Goal: Book appointment/travel/reservation

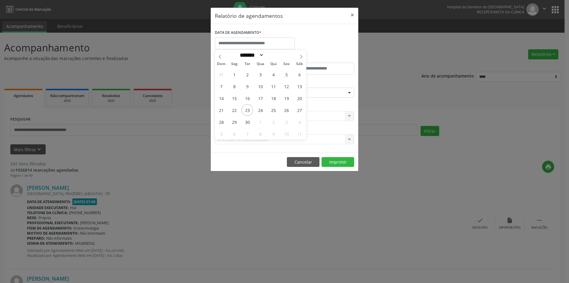
select select "*"
click at [248, 109] on span "23" at bounding box center [248, 110] width 12 height 12
type input "**********"
click at [248, 109] on span "23" at bounding box center [248, 110] width 12 height 12
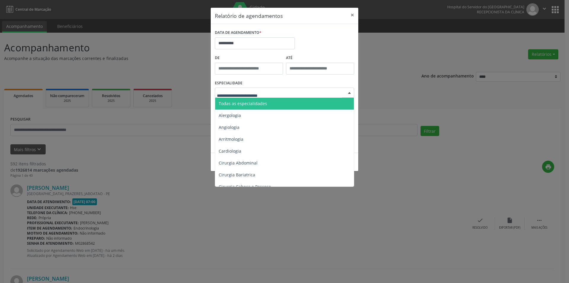
click at [249, 102] on span "Todas as especialidades" at bounding box center [243, 104] width 48 height 6
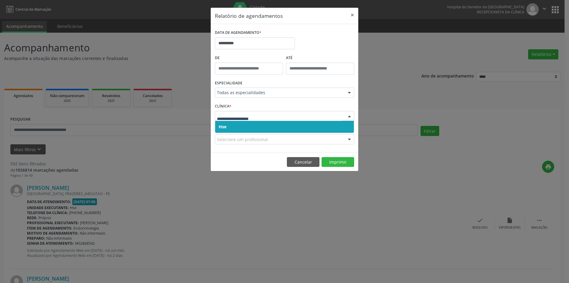
click at [246, 124] on span "Hse" at bounding box center [284, 127] width 139 height 12
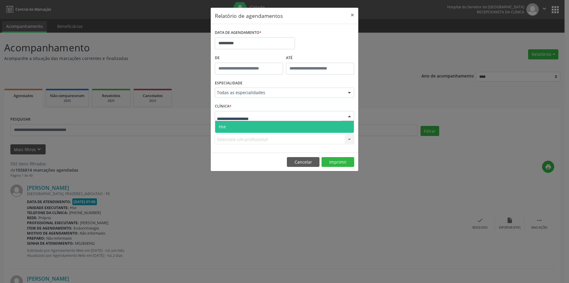
click at [252, 126] on span "Hse" at bounding box center [284, 127] width 139 height 12
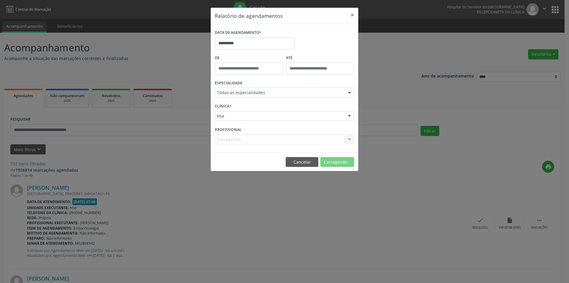
click at [280, 138] on div "Carregando... Nenhum resultado encontrado para: " " Não há nenhuma opção para s…" at bounding box center [284, 139] width 139 height 10
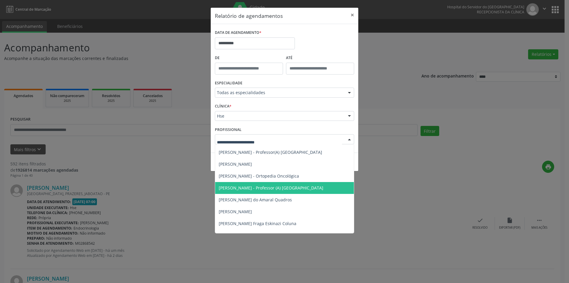
scroll to position [4281, 0]
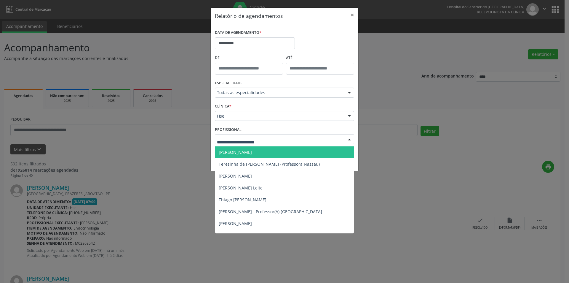
click at [244, 153] on span "[PERSON_NAME]" at bounding box center [235, 152] width 33 height 6
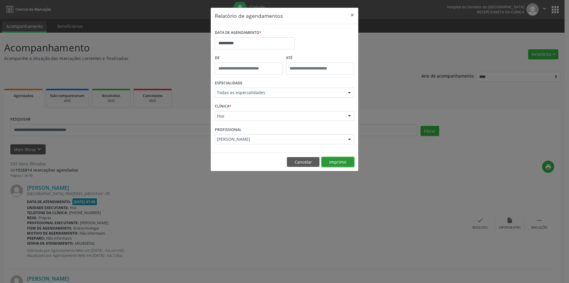
click at [347, 163] on button "Imprimir" at bounding box center [338, 162] width 33 height 10
click at [226, 41] on input "**********" at bounding box center [255, 43] width 80 height 12
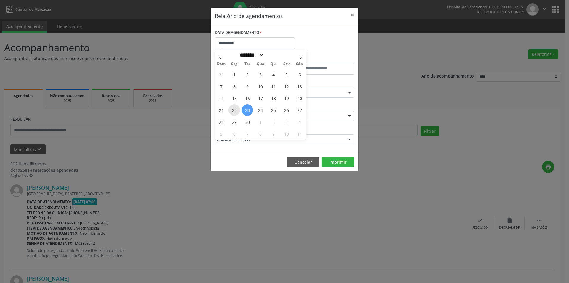
click at [233, 108] on span "22" at bounding box center [235, 110] width 12 height 12
type input "**********"
click at [248, 123] on span "30" at bounding box center [248, 122] width 12 height 12
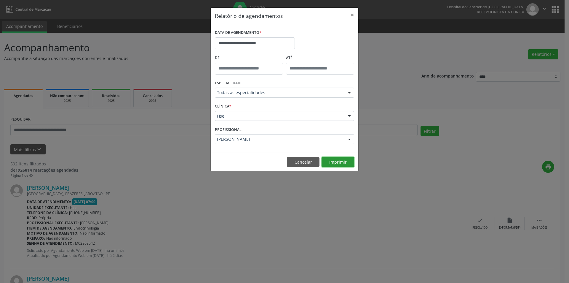
click at [338, 157] on button "Imprimir" at bounding box center [338, 162] width 33 height 10
